Goal: Task Accomplishment & Management: Manage account settings

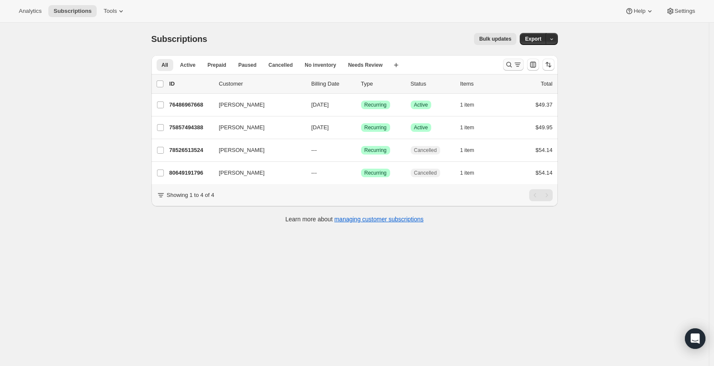
click at [517, 66] on icon "Search and filter results" at bounding box center [517, 64] width 9 height 9
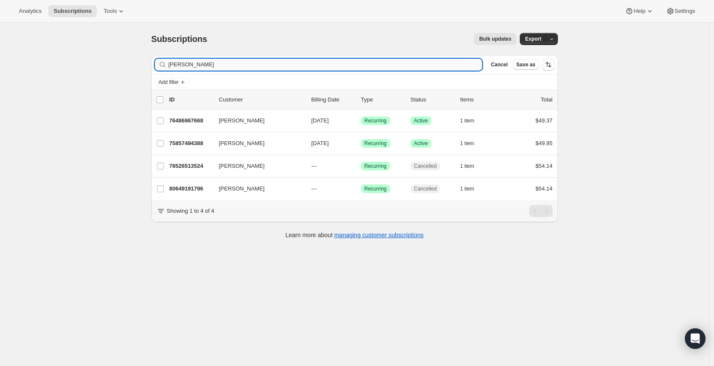
click at [307, 64] on input "[PERSON_NAME]" at bounding box center [326, 65] width 314 height 12
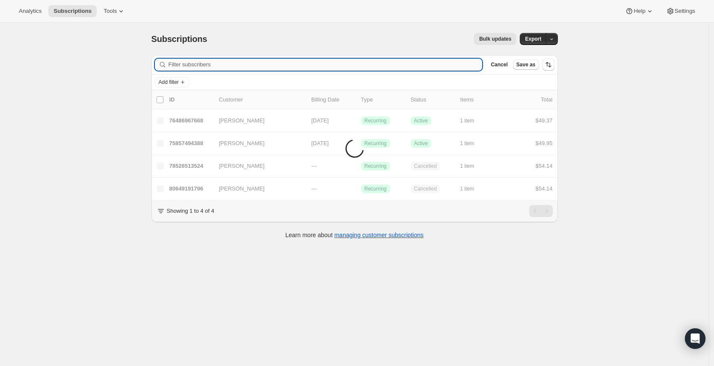
type input "A"
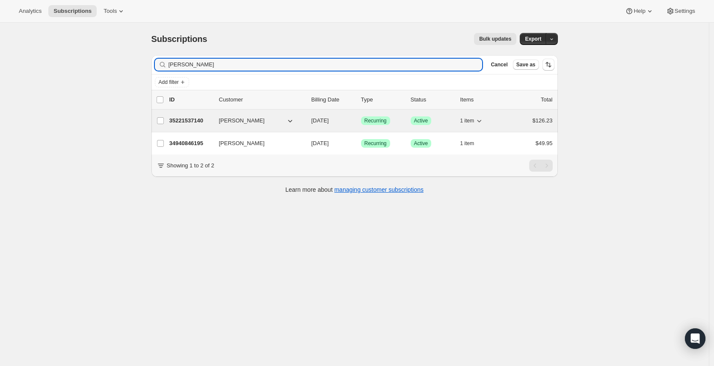
type input "[PERSON_NAME]"
click at [205, 121] on p "35221537140" at bounding box center [190, 120] width 43 height 9
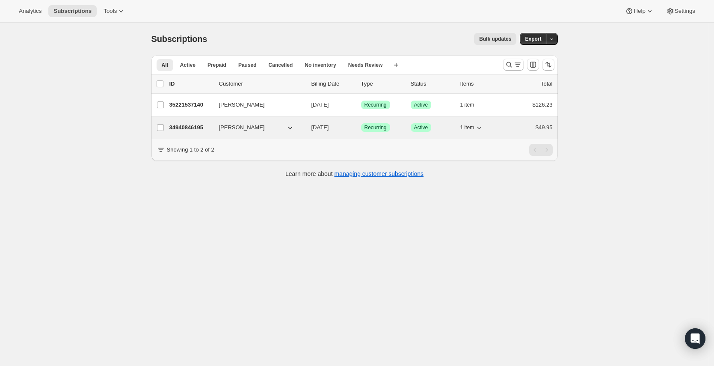
click at [205, 126] on p "34940846195" at bounding box center [190, 127] width 43 height 9
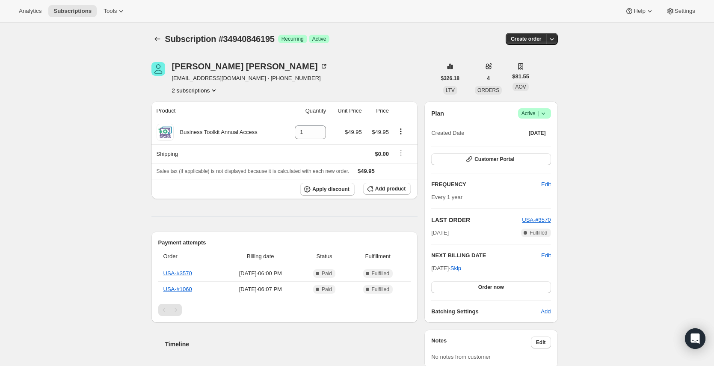
click at [142, 252] on div "Subscription #34940846195. This page is ready Subscription #34940846195 Success…" at bounding box center [354, 285] width 709 height 525
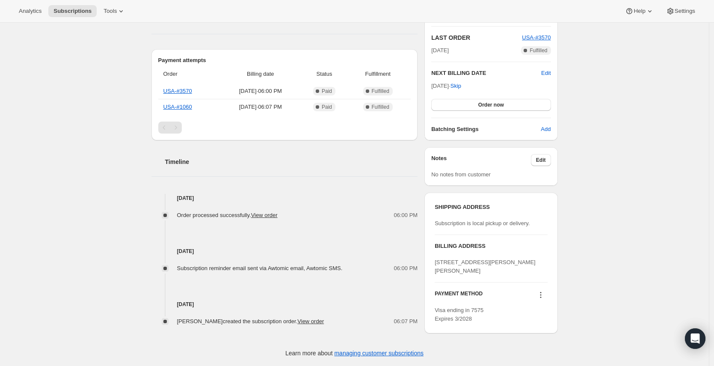
scroll to position [183, 0]
drag, startPoint x: 395, startPoint y: 216, endPoint x: 421, endPoint y: 217, distance: 25.7
click at [421, 217] on div "[PERSON_NAME] [EMAIL_ADDRESS][DOMAIN_NAME] · [PHONE_NUMBER] 2 subscriptions $32…" at bounding box center [351, 103] width 413 height 474
drag, startPoint x: 234, startPoint y: 107, endPoint x: 250, endPoint y: 104, distance: 16.9
click at [250, 104] on span "[DATE] · 06:07 PM" at bounding box center [260, 107] width 76 height 9
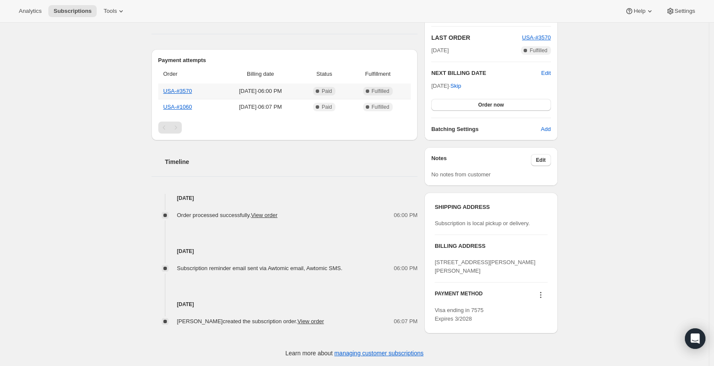
click at [299, 92] on span "[DATE] · 06:00 PM" at bounding box center [260, 91] width 76 height 9
drag, startPoint x: 299, startPoint y: 92, endPoint x: 234, endPoint y: 92, distance: 65.0
click at [234, 92] on span "[DATE] · 06:00 PM" at bounding box center [260, 91] width 76 height 9
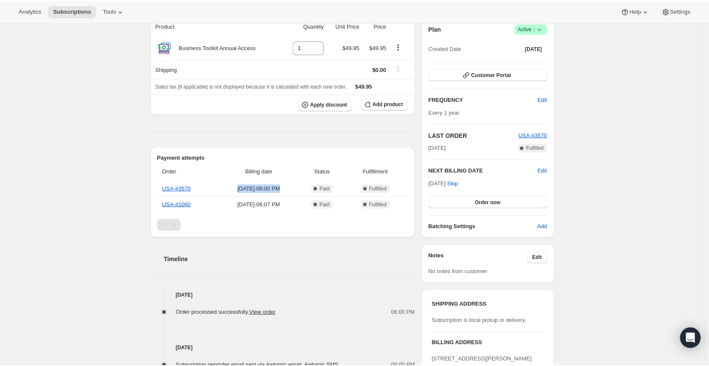
scroll to position [0, 0]
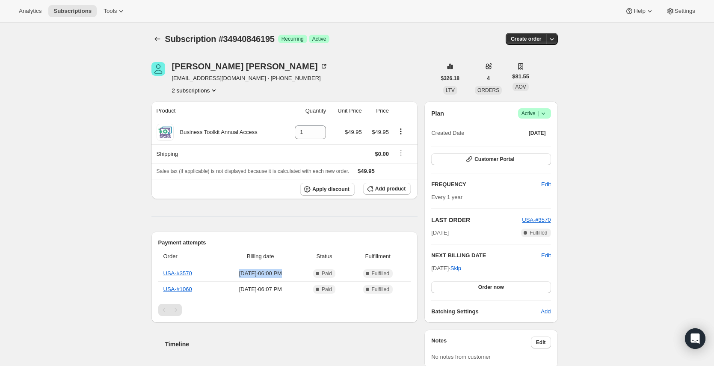
click at [206, 86] on button "2 subscriptions" at bounding box center [195, 90] width 47 height 9
click at [193, 118] on span "35221537140" at bounding box center [183, 121] width 34 height 6
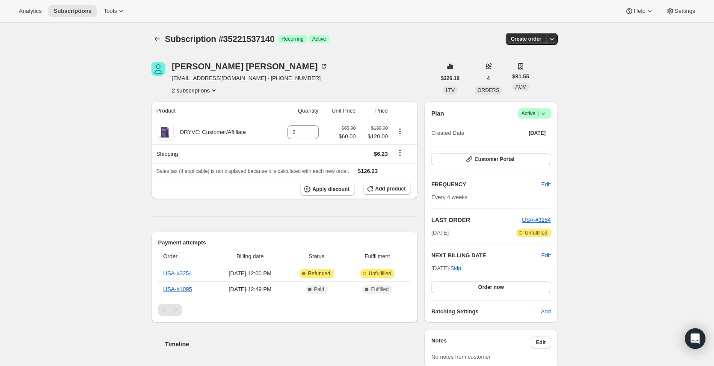
click at [547, 111] on icon at bounding box center [543, 113] width 9 height 9
click at [543, 128] on span "Pause subscription" at bounding box center [533, 130] width 47 height 6
